Goal: Task Accomplishment & Management: Manage account settings

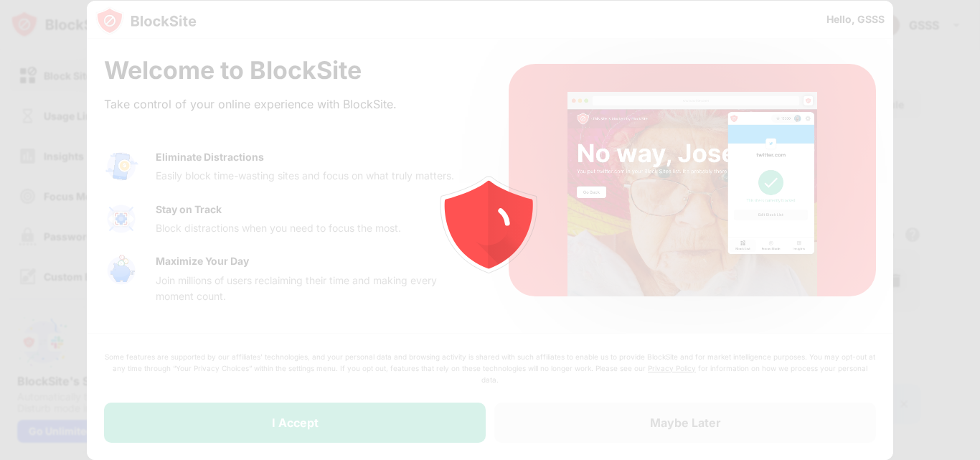
click at [368, 411] on div at bounding box center [490, 230] width 980 height 460
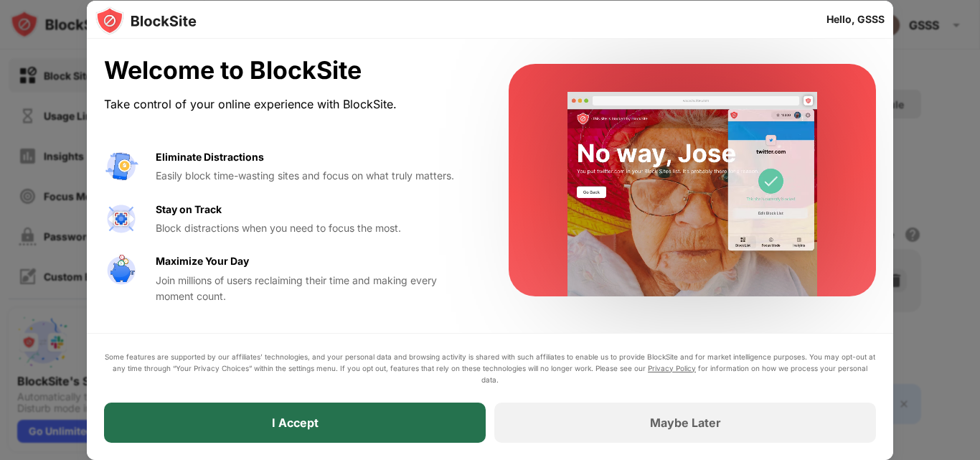
click at [297, 419] on div "I Accept" at bounding box center [295, 422] width 47 height 14
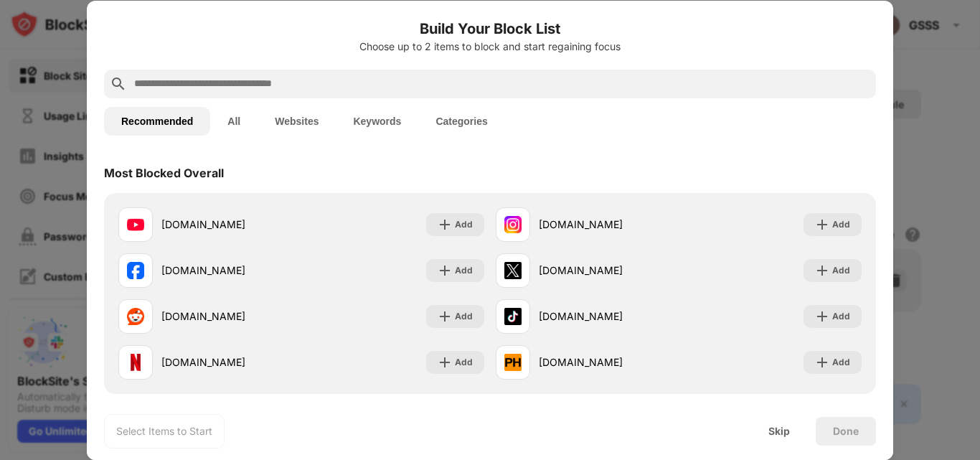
click at [305, 119] on button "Websites" at bounding box center [296, 121] width 78 height 29
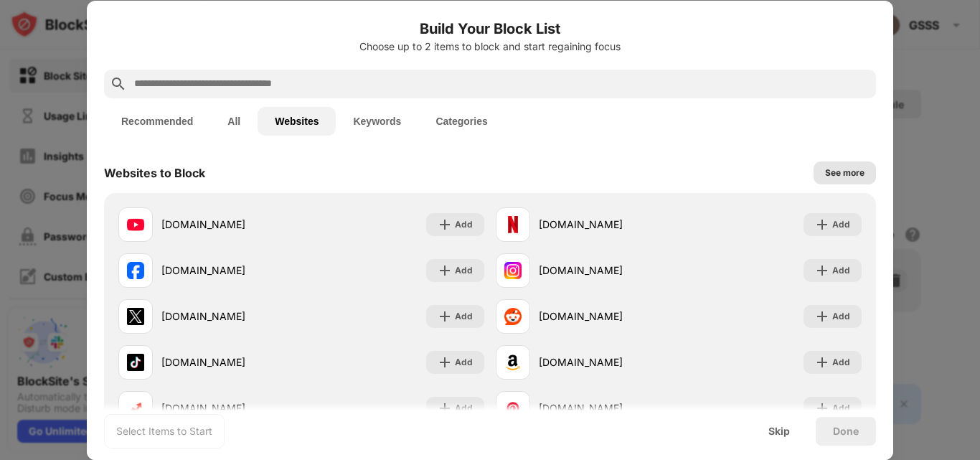
click at [821, 164] on div "See more" at bounding box center [844, 172] width 62 height 23
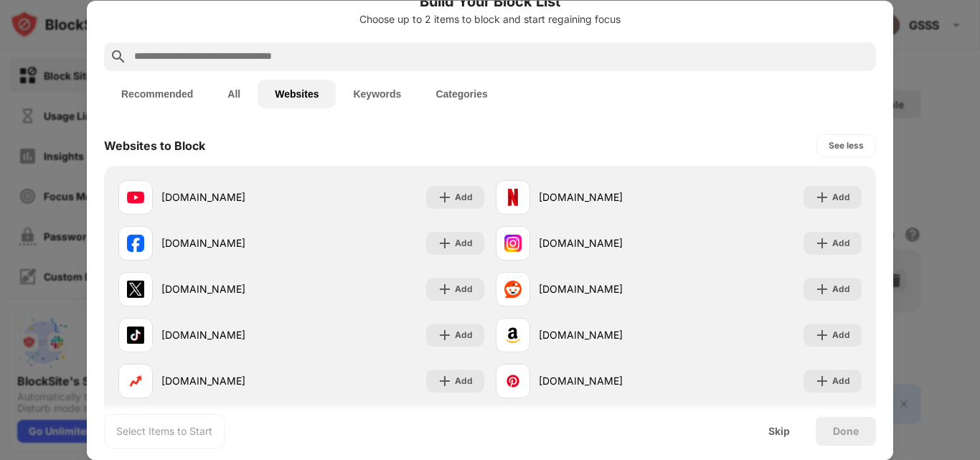
scroll to position [6, 0]
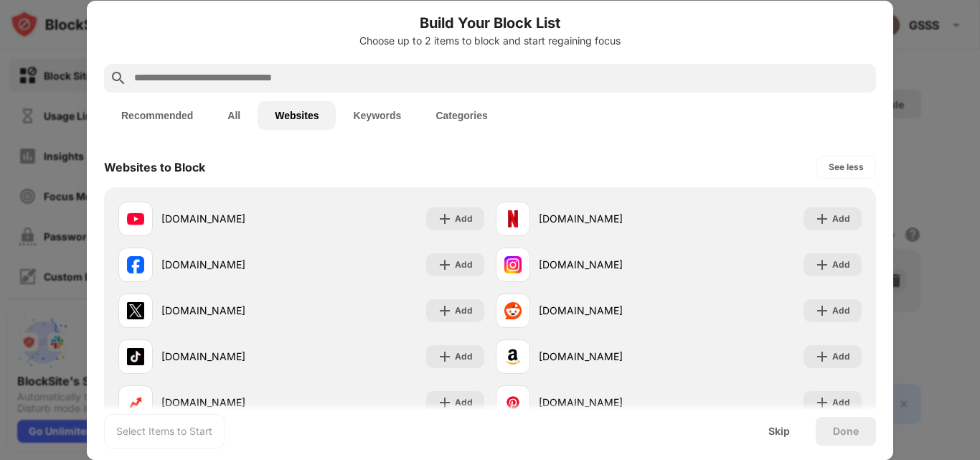
click at [520, 67] on div at bounding box center [490, 78] width 772 height 29
click at [409, 72] on input "text" at bounding box center [501, 78] width 737 height 17
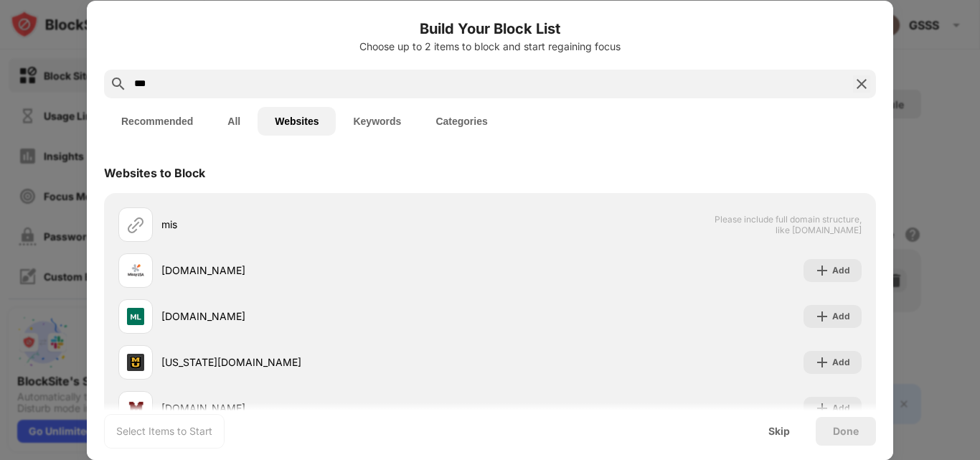
click at [293, 77] on input "***" at bounding box center [490, 83] width 714 height 17
drag, startPoint x: 252, startPoint y: 84, endPoint x: 133, endPoint y: 85, distance: 119.0
click at [133, 85] on input "***" at bounding box center [490, 83] width 714 height 17
paste input "**********"
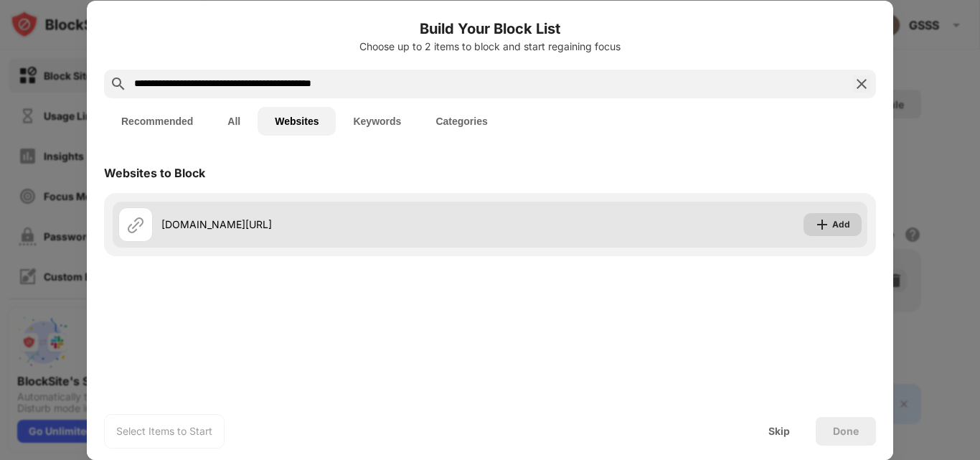
type input "**********"
click at [829, 223] on img at bounding box center [822, 224] width 14 height 14
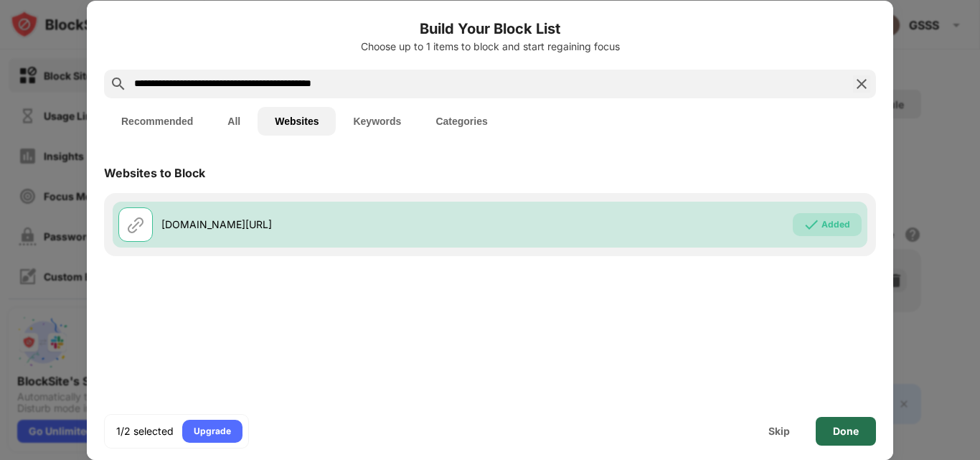
click at [845, 425] on div "Done" at bounding box center [846, 430] width 26 height 11
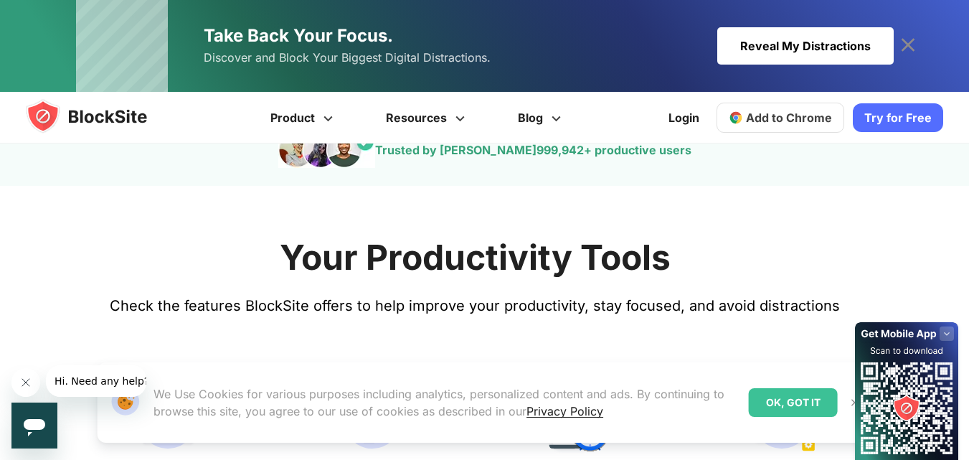
scroll to position [502, 0]
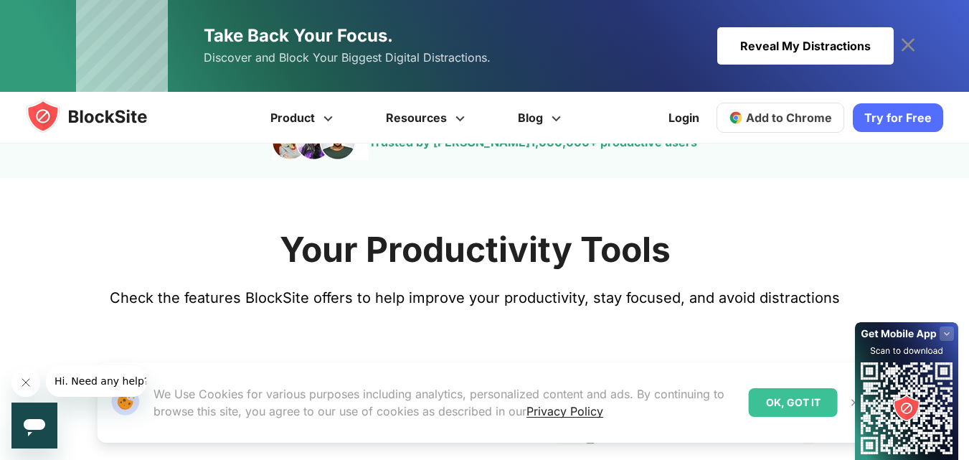
click at [891, 115] on link "Try for Free" at bounding box center [898, 117] width 90 height 29
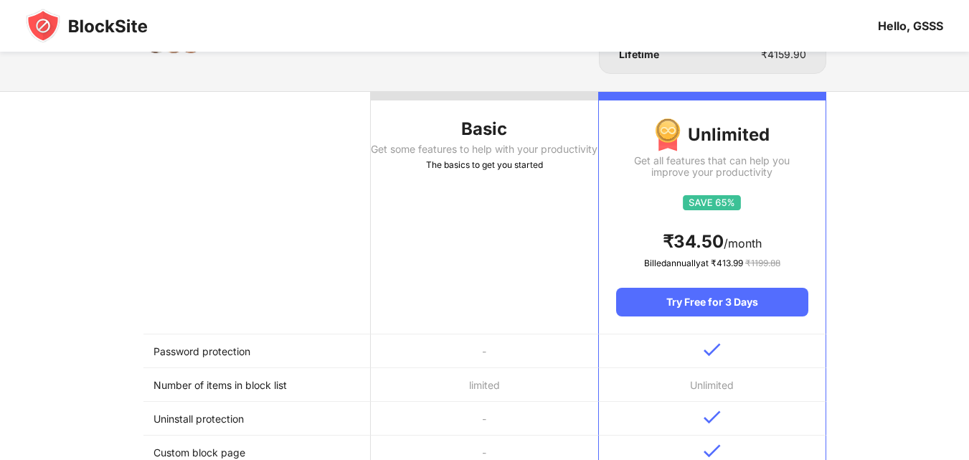
scroll to position [143, 0]
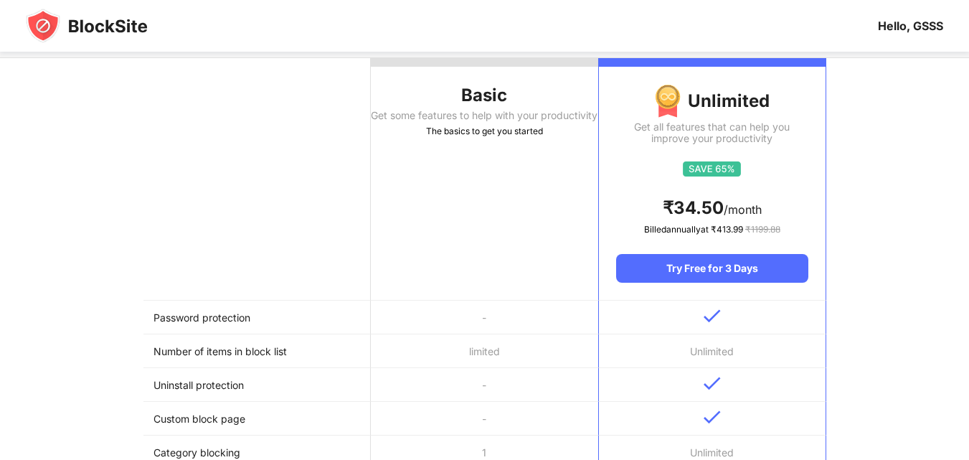
click at [499, 212] on th "Basic Get some features to help with your productivity The basics to get you st…" at bounding box center [484, 179] width 227 height 242
click at [448, 138] on div "The basics to get you started" at bounding box center [484, 131] width 227 height 14
click at [450, 138] on div "The basics to get you started" at bounding box center [484, 131] width 227 height 14
click at [451, 138] on div "The basics to get you started" at bounding box center [484, 131] width 227 height 14
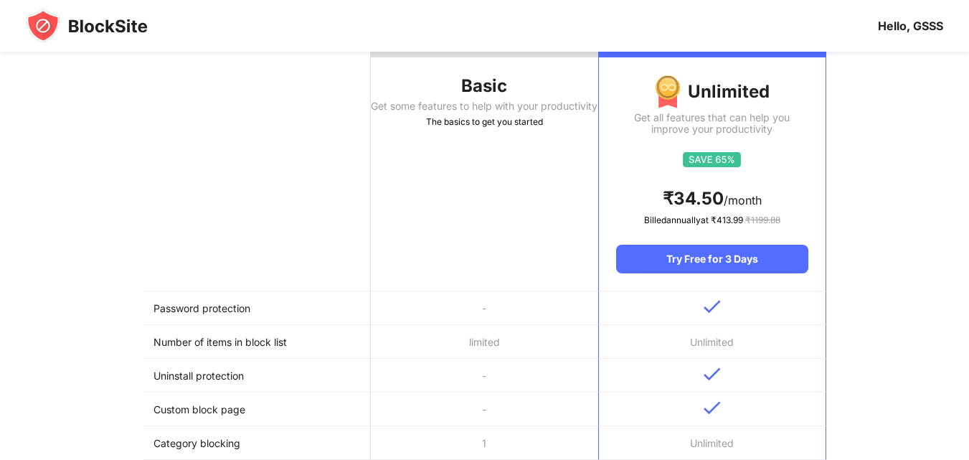
scroll to position [215, 0]
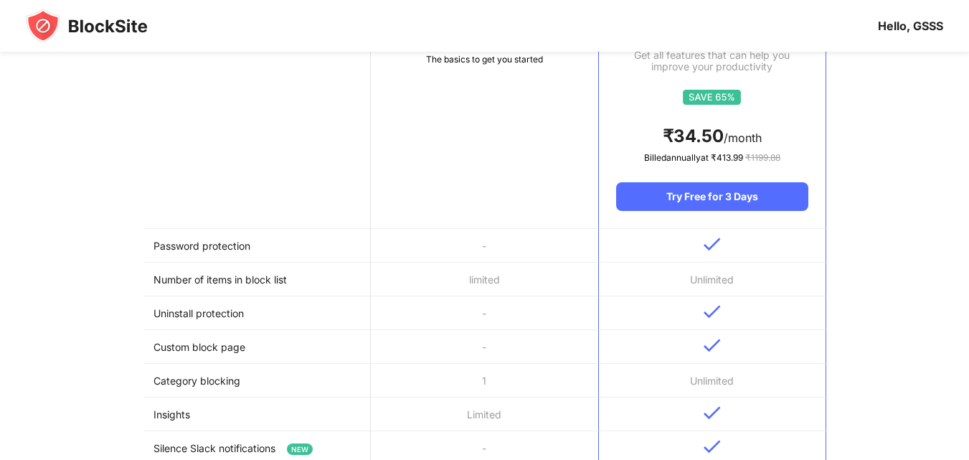
click at [471, 283] on td "limited" at bounding box center [484, 279] width 227 height 34
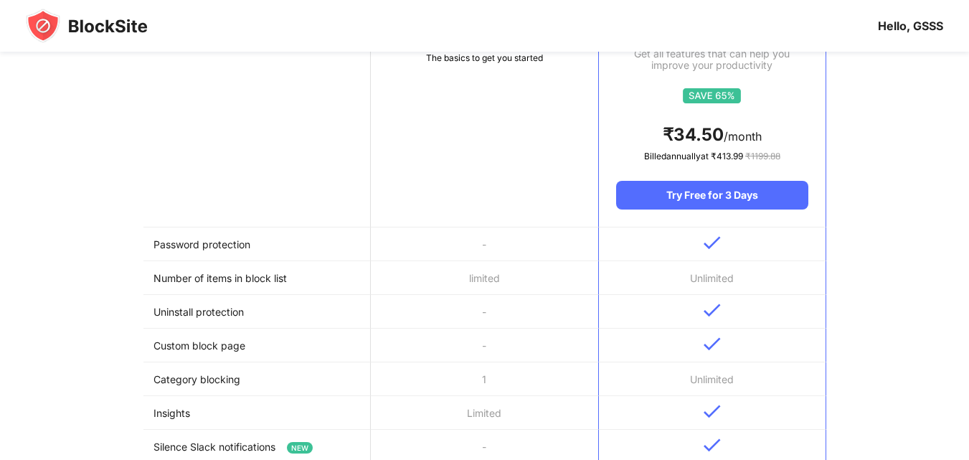
scroll to position [0, 0]
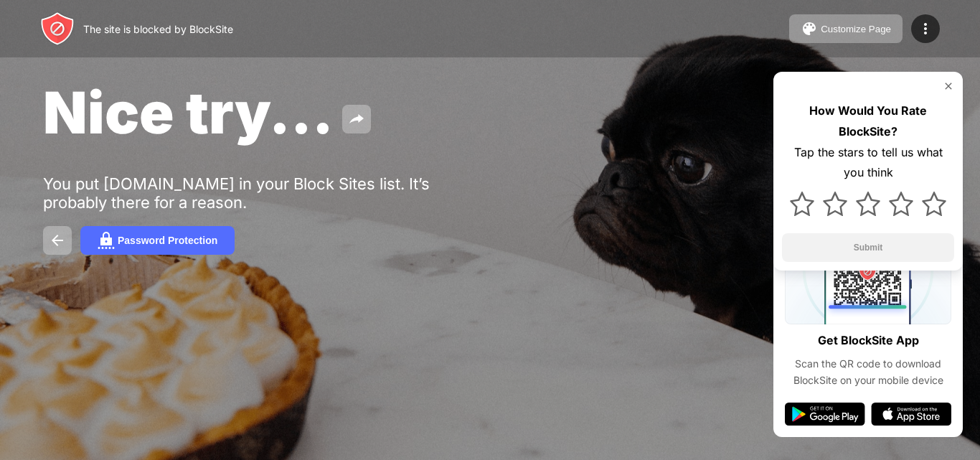
click at [947, 85] on img at bounding box center [947, 85] width 11 height 11
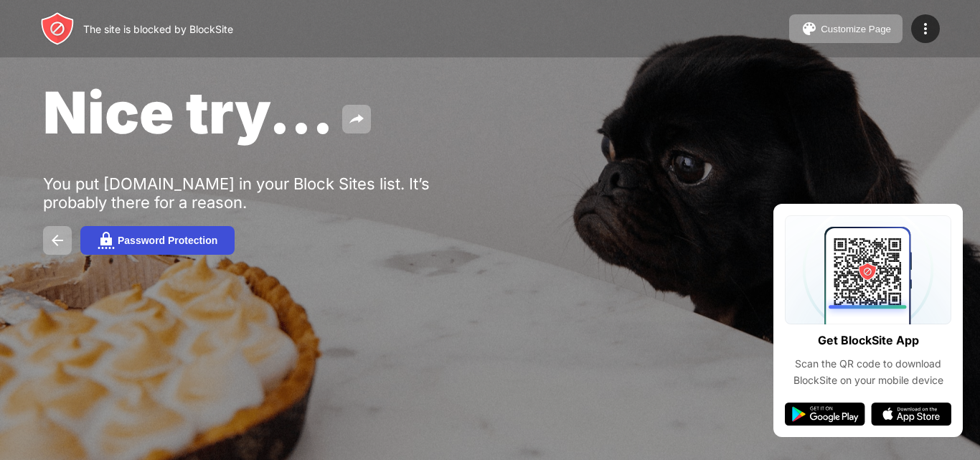
click at [176, 241] on div "Password Protection" at bounding box center [168, 239] width 100 height 11
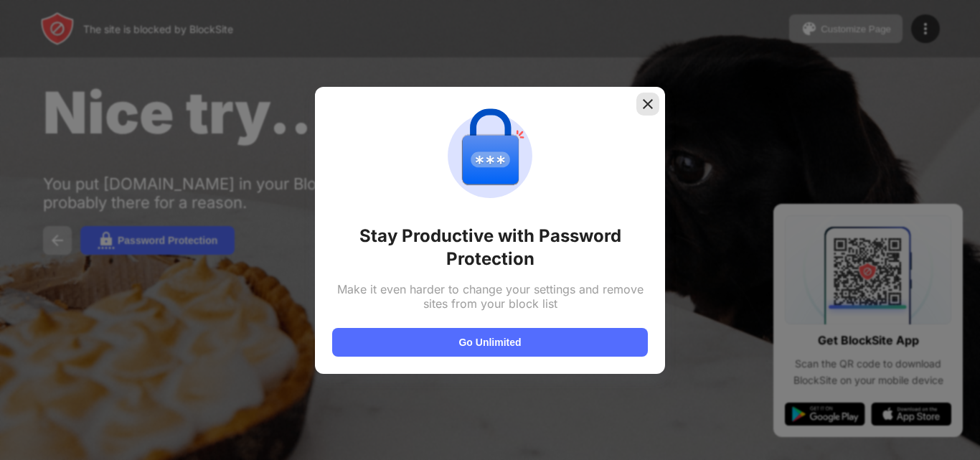
click at [650, 97] on img at bounding box center [647, 104] width 14 height 14
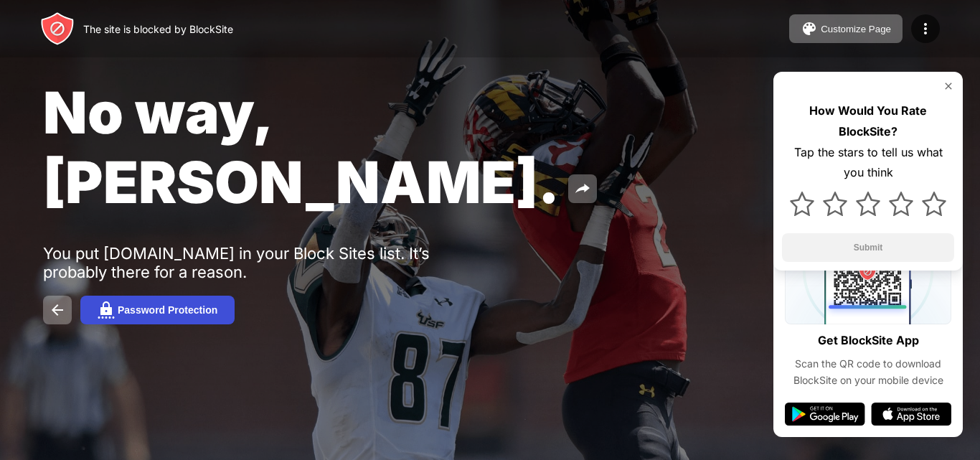
click at [172, 295] on button "Password Protection" at bounding box center [157, 309] width 154 height 29
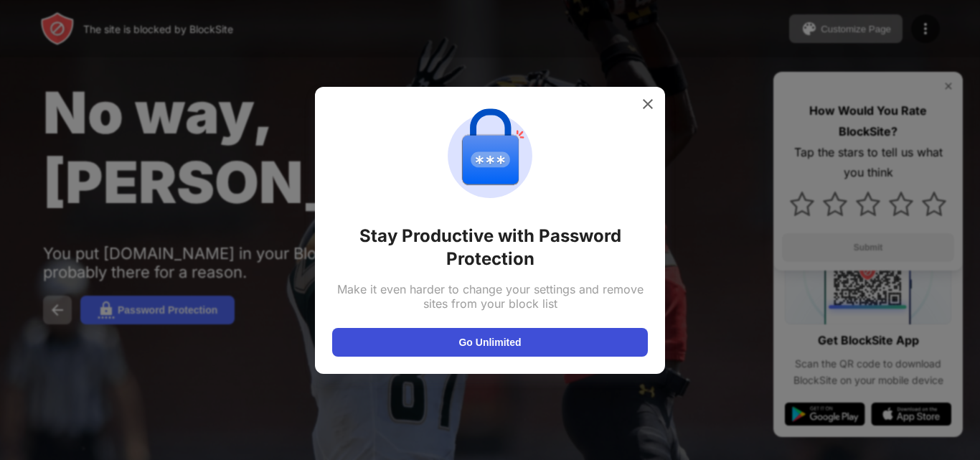
click at [482, 339] on button "Go Unlimited" at bounding box center [490, 342] width 316 height 29
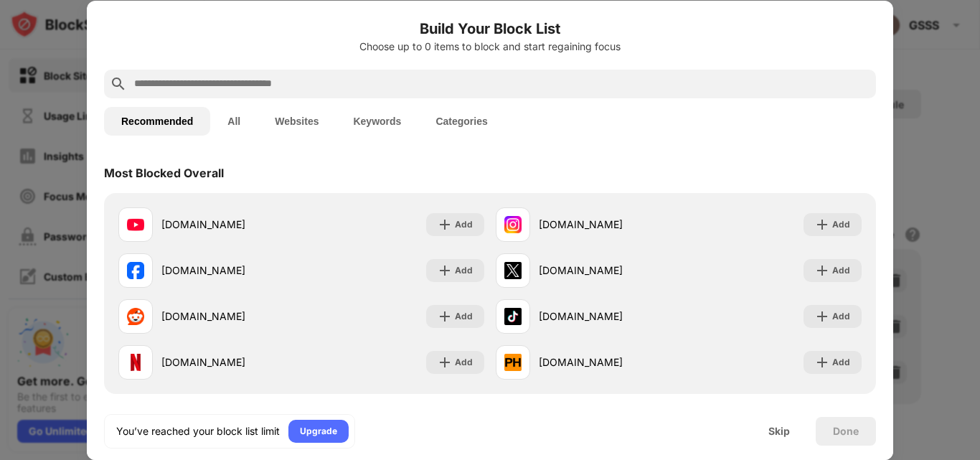
click at [304, 119] on button "Websites" at bounding box center [296, 121] width 78 height 29
